Goal: Task Accomplishment & Management: Use online tool/utility

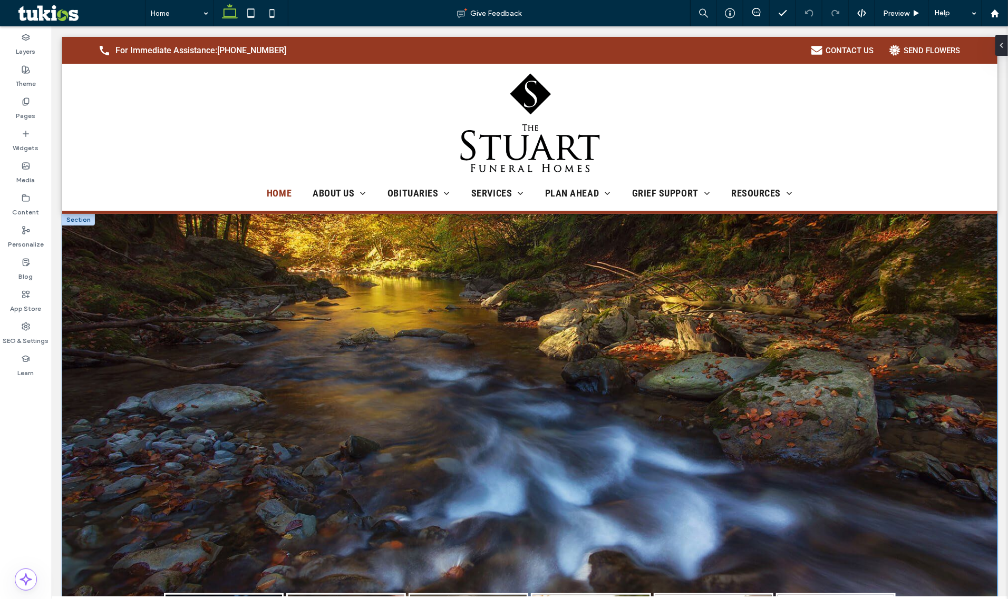
click at [401, 245] on div "[PERSON_NAME] [DATE] [GEOGRAPHIC_DATA] [PERSON_NAME] [DATE] [PERSON_NAME] "[PER…" at bounding box center [529, 523] width 935 height 620
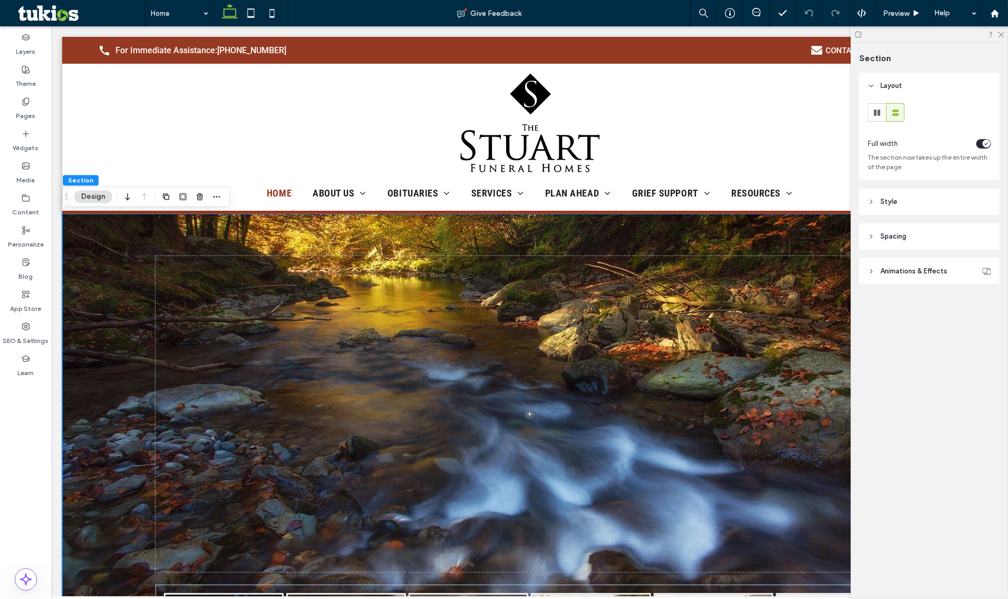
click at [859, 37] on icon at bounding box center [858, 35] width 8 height 8
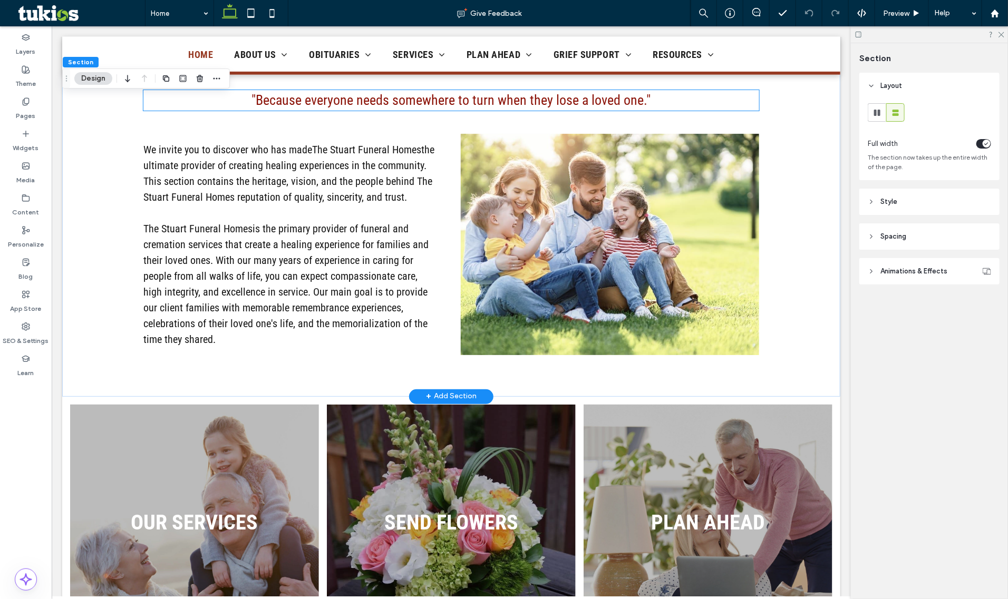
scroll to position [659, 0]
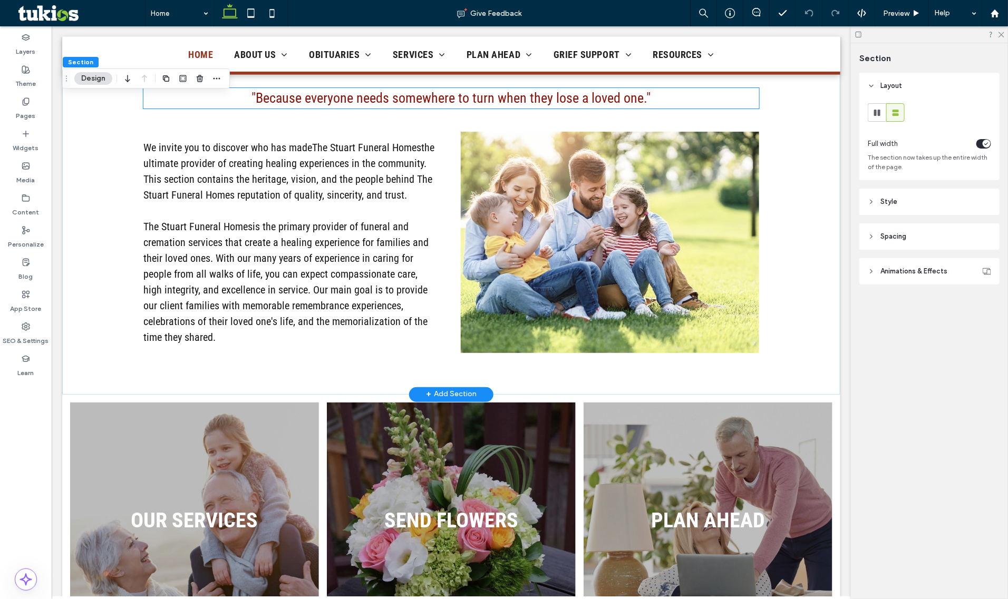
click at [398, 91] on span ""Because everyone needs somewhere to turn when they lose a loved one."" at bounding box center [450, 98] width 399 height 16
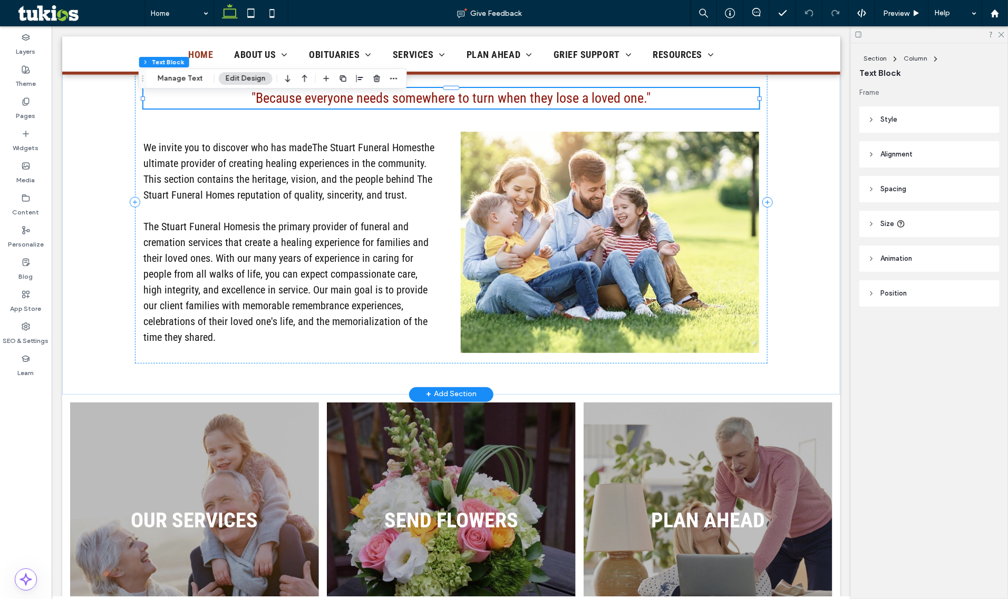
click at [398, 91] on div ""Because everyone needs somewhere to turn when they lose a loved one."" at bounding box center [451, 97] width 616 height 21
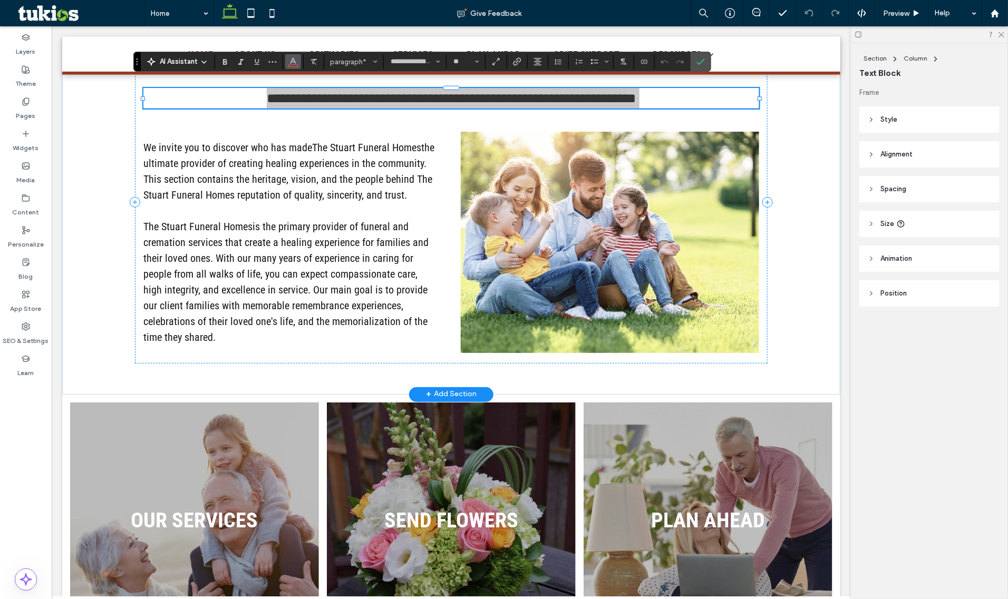
click at [297, 62] on icon "Color" at bounding box center [293, 60] width 8 height 8
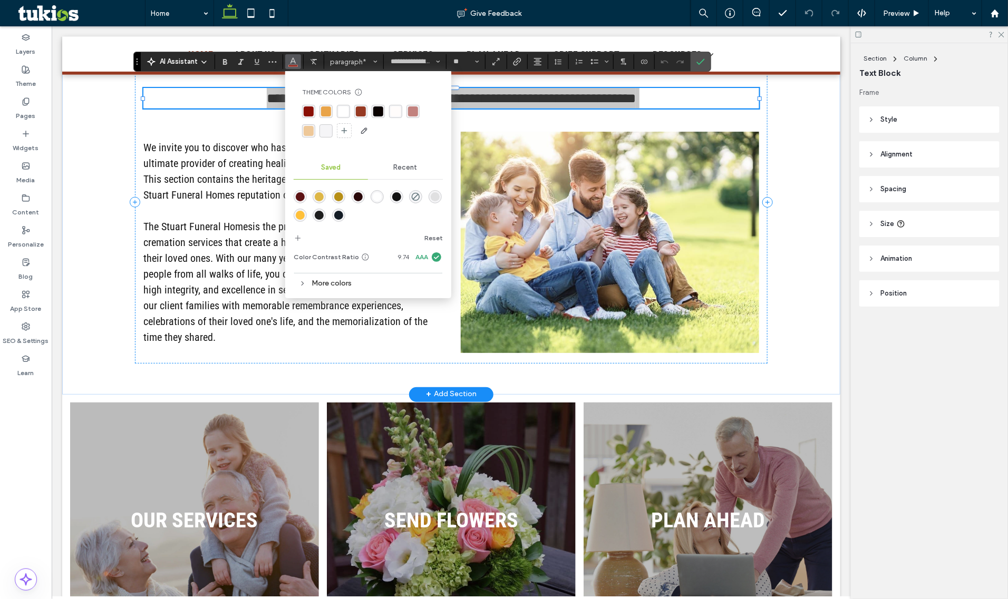
click at [303, 116] on div "rgba(138, 16, 5, 1)" at bounding box center [308, 111] width 13 height 13
click at [700, 70] on span "Confirm" at bounding box center [698, 61] width 5 height 19
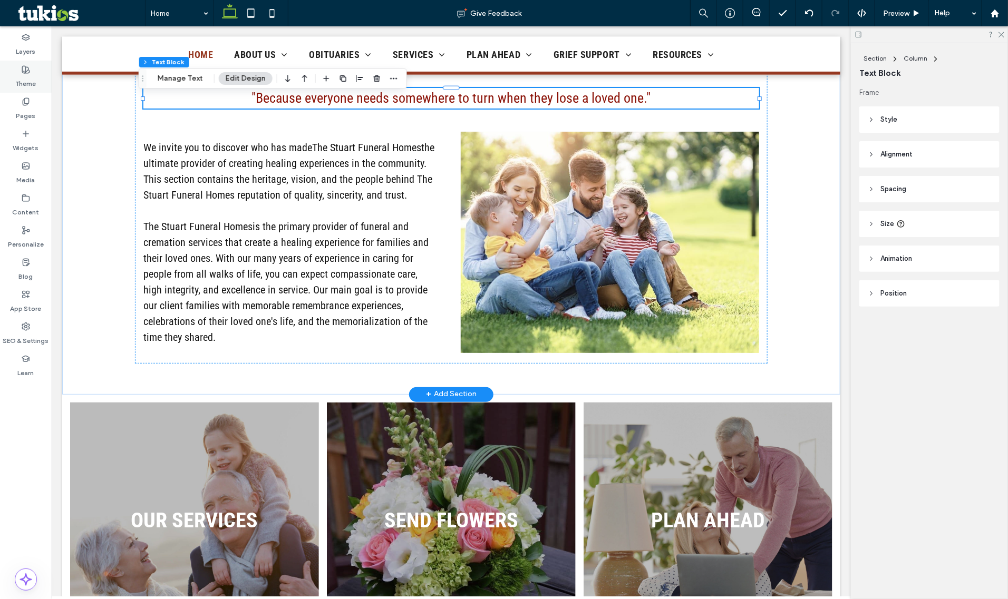
click at [27, 84] on label "Theme" at bounding box center [26, 81] width 21 height 15
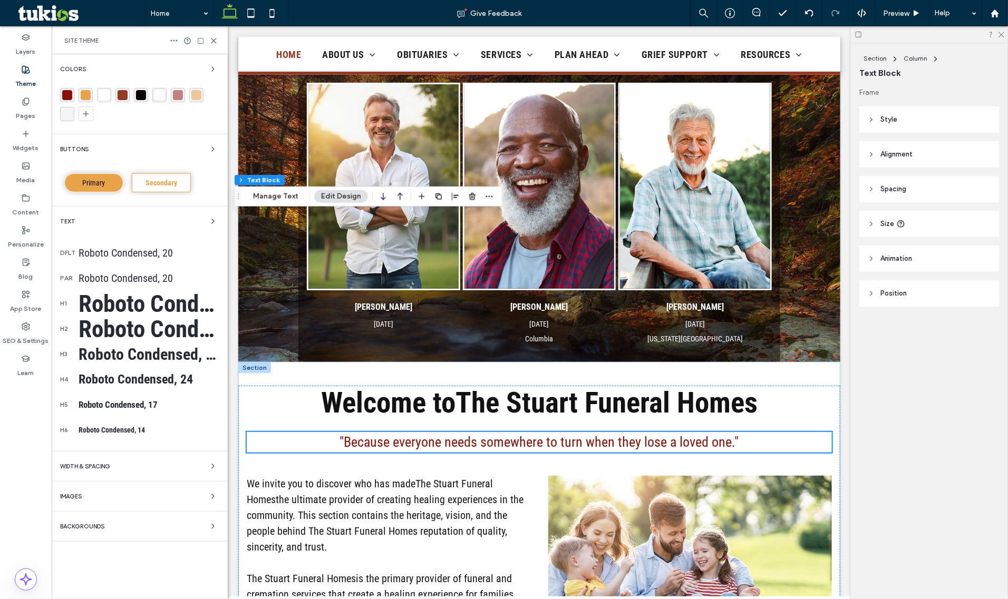
scroll to position [1000, 0]
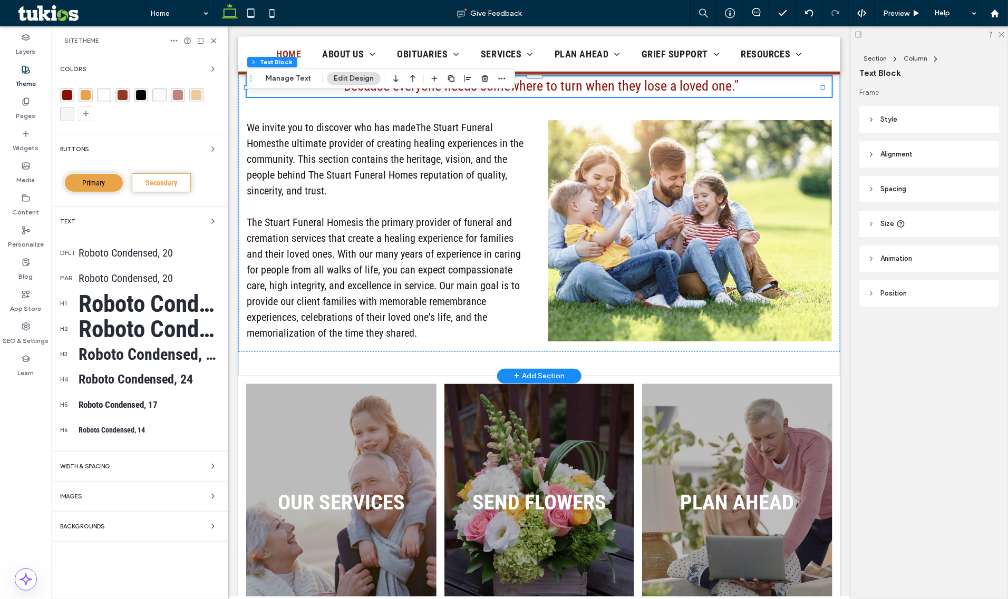
click at [188, 280] on div "Roboto Condensed, 20" at bounding box center [149, 278] width 141 height 13
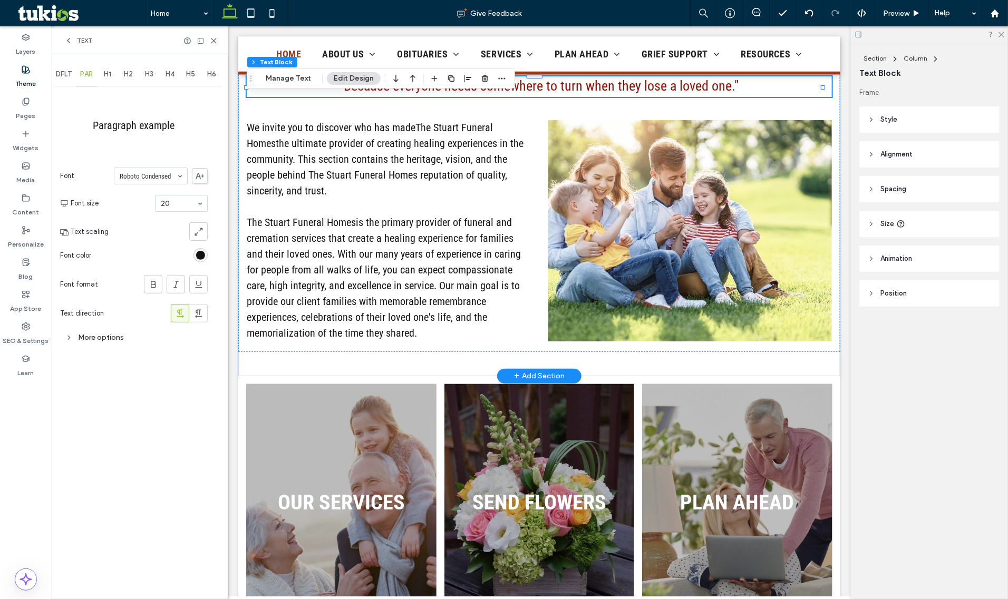
click at [105, 77] on span "H1" at bounding box center [107, 74] width 7 height 8
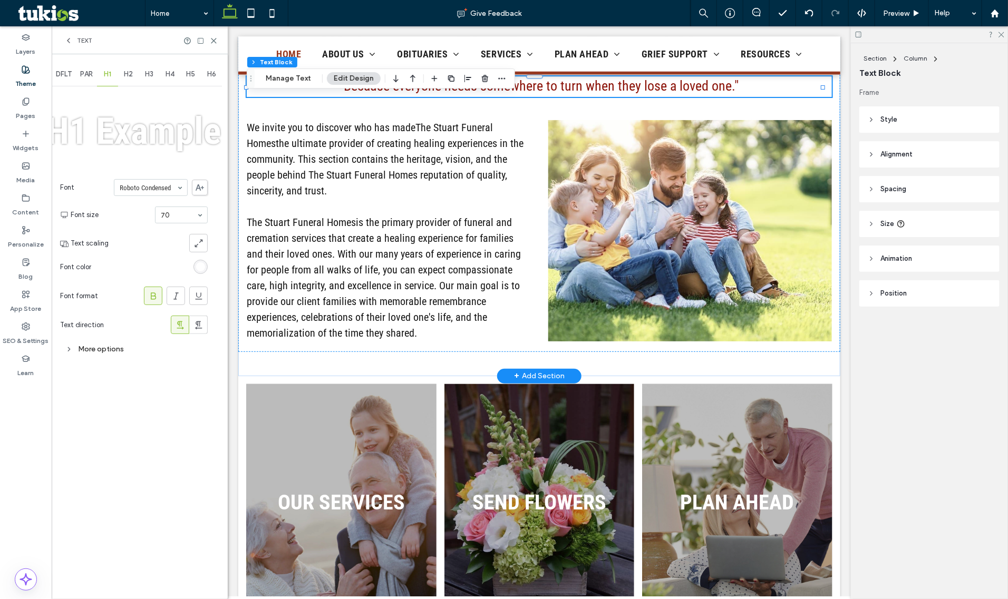
drag, startPoint x: 120, startPoint y: 75, endPoint x: 106, endPoint y: 80, distance: 13.8
click at [119, 75] on div "H2" at bounding box center [128, 74] width 21 height 23
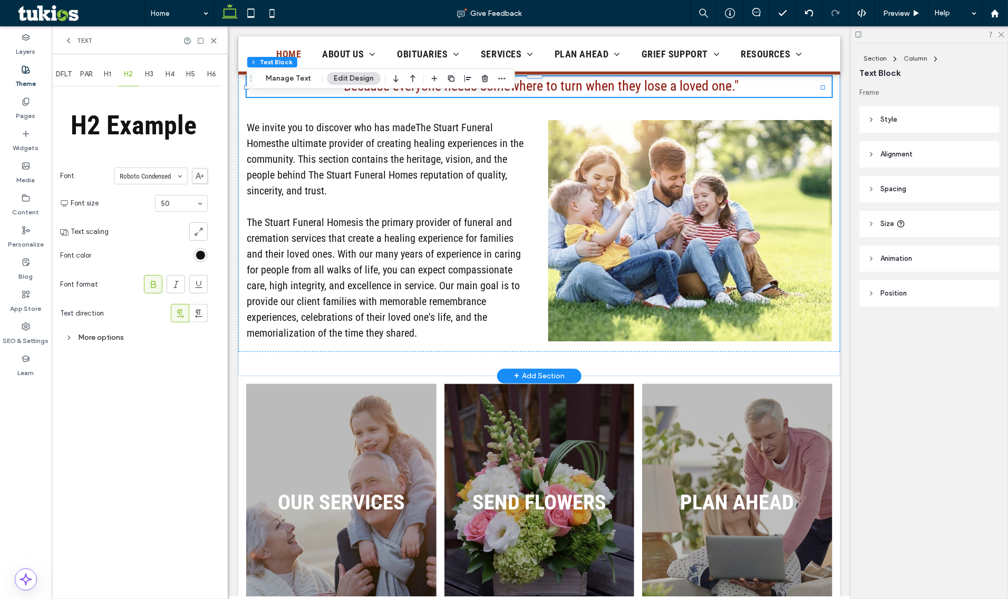
click at [149, 74] on span "H3" at bounding box center [149, 74] width 8 height 8
click at [175, 77] on div "H4" at bounding box center [170, 74] width 21 height 23
click at [194, 77] on span "H5" at bounding box center [190, 74] width 9 height 8
click at [213, 77] on span "H6" at bounding box center [211, 74] width 9 height 8
